Goal: Information Seeking & Learning: Learn about a topic

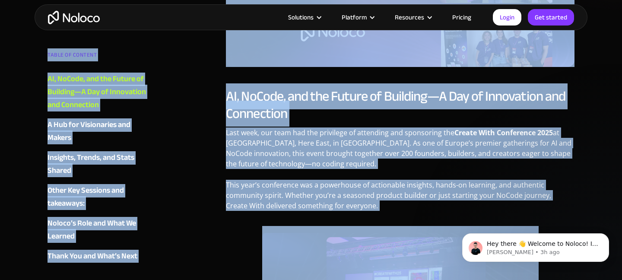
click at [288, 160] on p "Last week, our team had the privilege of attending and sponsoring the Create Wi…" at bounding box center [400, 151] width 348 height 48
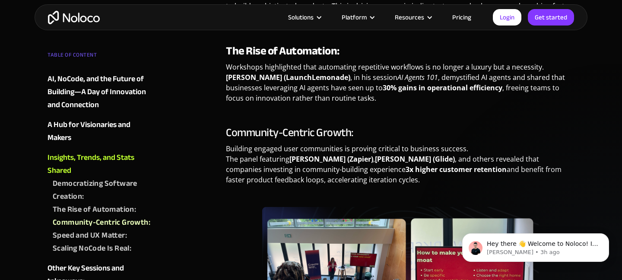
scroll to position [979, 0]
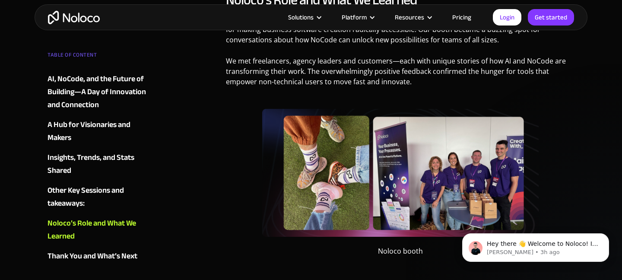
drag, startPoint x: 228, startPoint y: 52, endPoint x: 395, endPoint y: 288, distance: 288.7
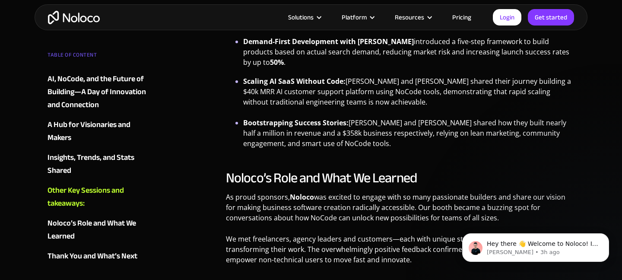
scroll to position [1497, 0]
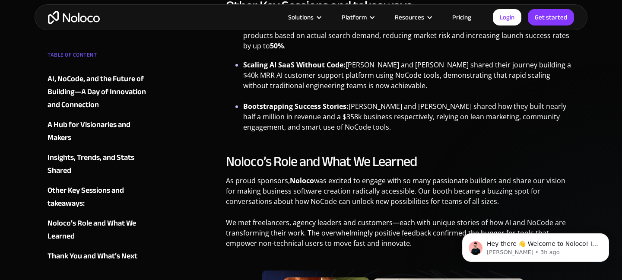
click at [434, 130] on li "Bootstrapping Success Stories: [PERSON_NAME] and [PERSON_NAME] shared how they …" at bounding box center [408, 116] width 331 height 31
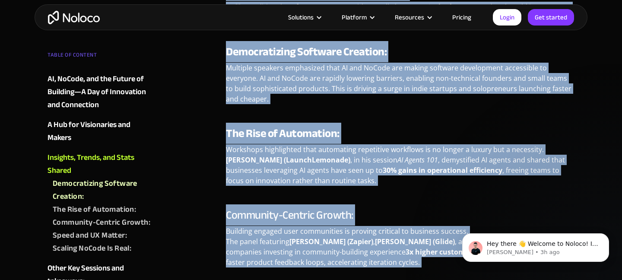
scroll to position [848, 0]
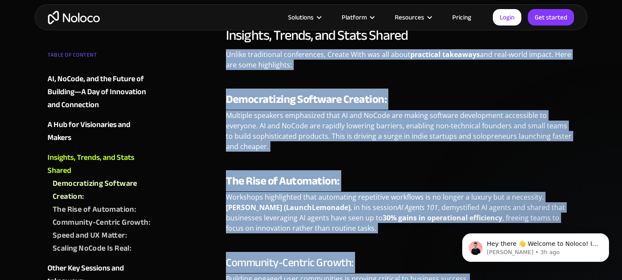
drag, startPoint x: 276, startPoint y: 224, endPoint x: 224, endPoint y: 44, distance: 187.6
copy div "Loremi dolorsitame consectetur, Adipis Elit sed doe tempo incididun utlaboree d…"
click at [297, 155] on p "Multiple speakers emphasized that AI and NoCode are making software development…" at bounding box center [400, 134] width 348 height 48
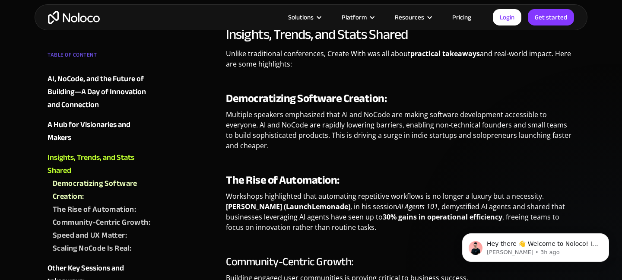
scroll to position [828, 0]
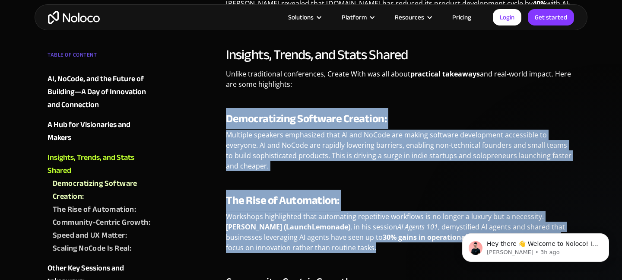
drag, startPoint x: 376, startPoint y: 252, endPoint x: 220, endPoint y: 111, distance: 210.9
copy div "Democratizing Software Creation: Multiple speakers emphasized that AI and NoCod…"
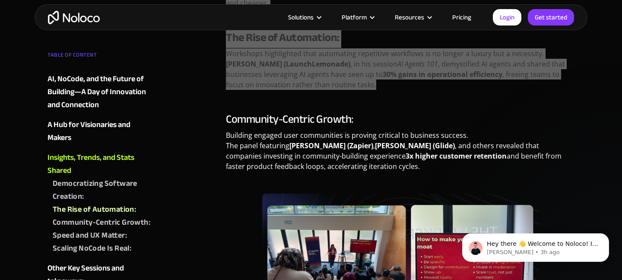
scroll to position [904, 0]
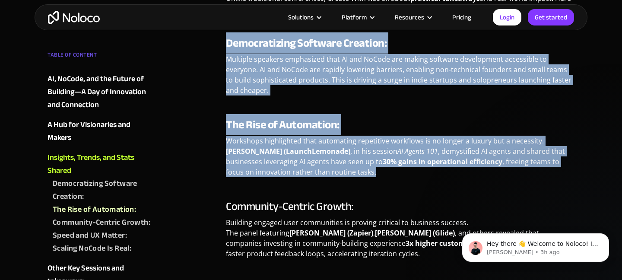
click at [212, 164] on div "TABLE OF CONTENT AI, NoCode, and the Future of Building—A Day of Innovation and…" at bounding box center [310, 284] width 535 height 2048
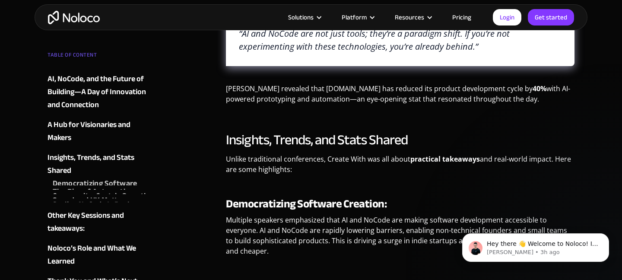
scroll to position [732, 0]
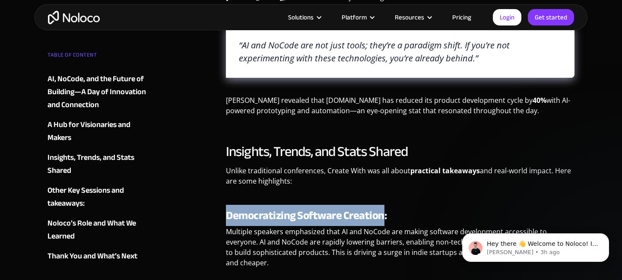
drag, startPoint x: 383, startPoint y: 216, endPoint x: 228, endPoint y: 216, distance: 155.0
click at [228, 216] on strong "Democratizing Software Creation:" at bounding box center [306, 215] width 161 height 21
copy strong "Democratizing Software Creation"
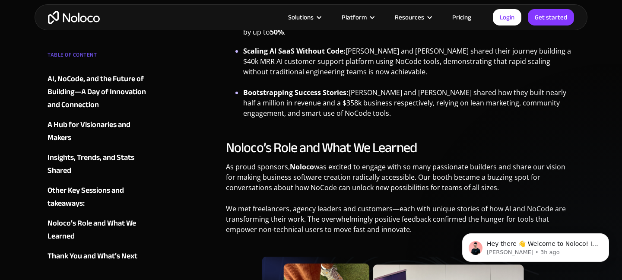
scroll to position [1561, 0]
